Goal: Information Seeking & Learning: Learn about a topic

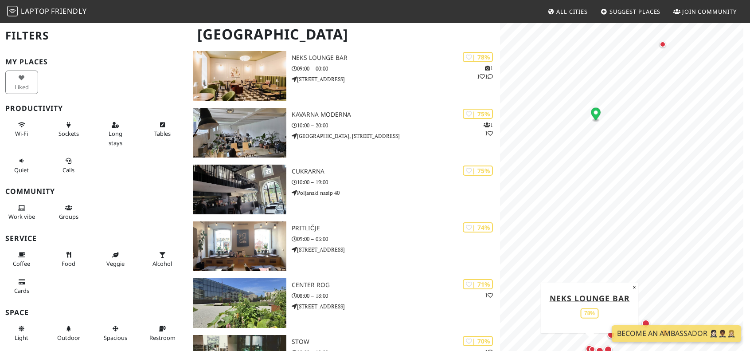
scroll to position [70, 0]
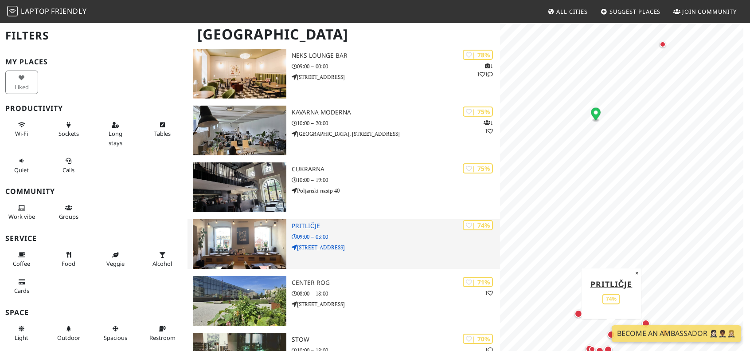
click at [308, 219] on div "| 74% Pritličje 09:00 – 03:00 [STREET_ADDRESS]" at bounding box center [396, 244] width 208 height 50
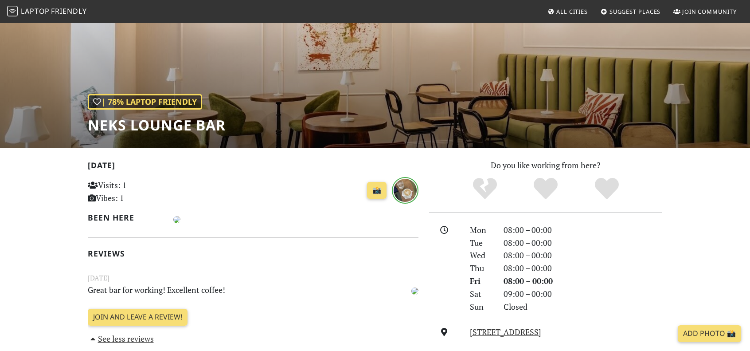
scroll to position [58, 0]
click at [142, 119] on h1 "Neks Lounge Bar" at bounding box center [157, 125] width 138 height 17
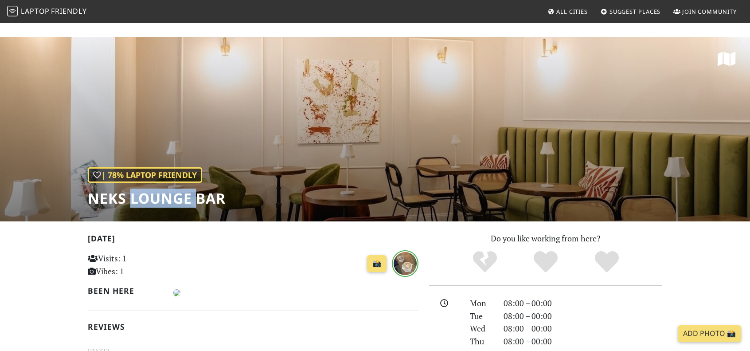
click at [142, 190] on h1 "Neks Lounge Bar" at bounding box center [157, 198] width 138 height 17
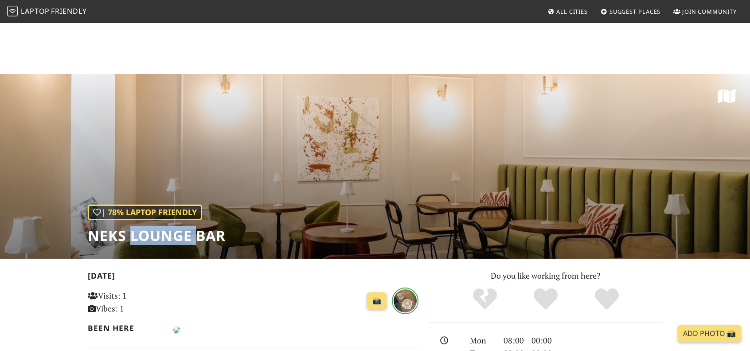
click at [142, 227] on h1 "Neks Lounge Bar" at bounding box center [157, 235] width 138 height 17
click at [112, 227] on h1 "Neks Lounge Bar" at bounding box center [157, 235] width 138 height 17
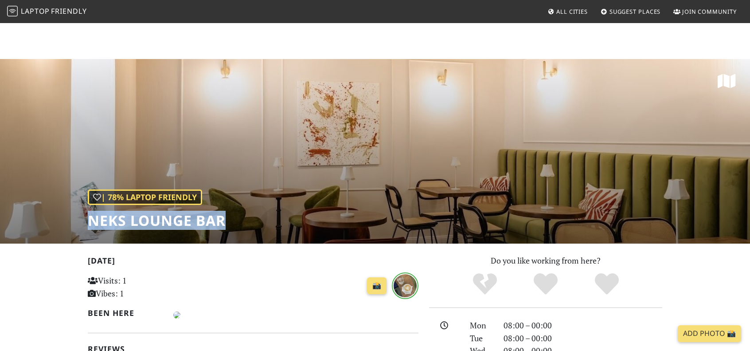
copy div "Neks Lounge Bar"
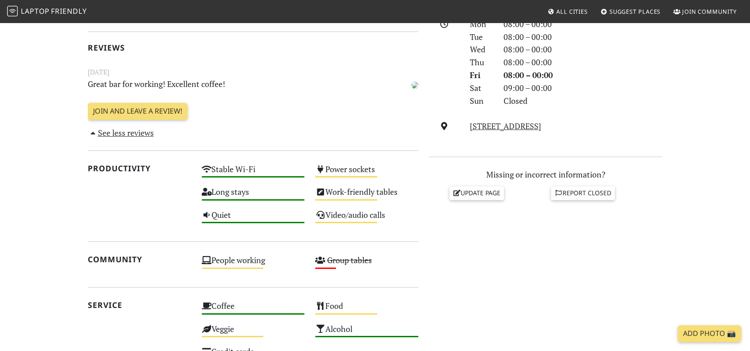
scroll to position [359, 0]
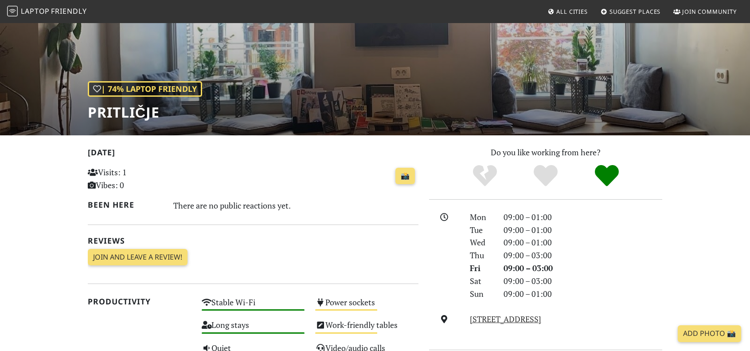
scroll to position [72, 0]
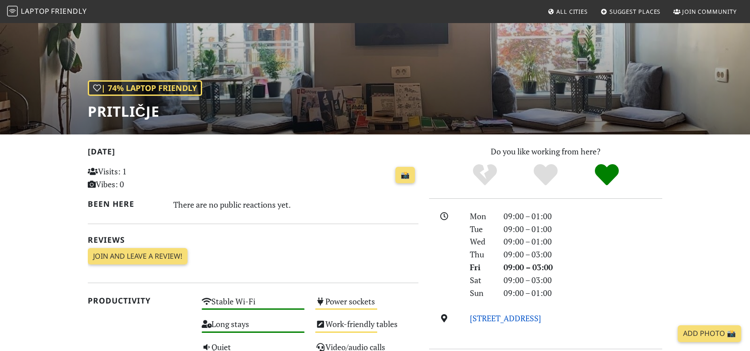
click at [495, 317] on link "Mestni trg 2, 1000, Ljubljana" at bounding box center [505, 317] width 71 height 11
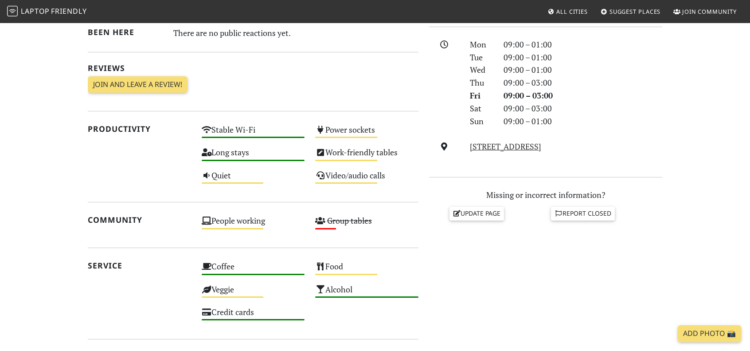
scroll to position [244, 0]
